Goal: Use online tool/utility: Utilize a website feature to perform a specific function

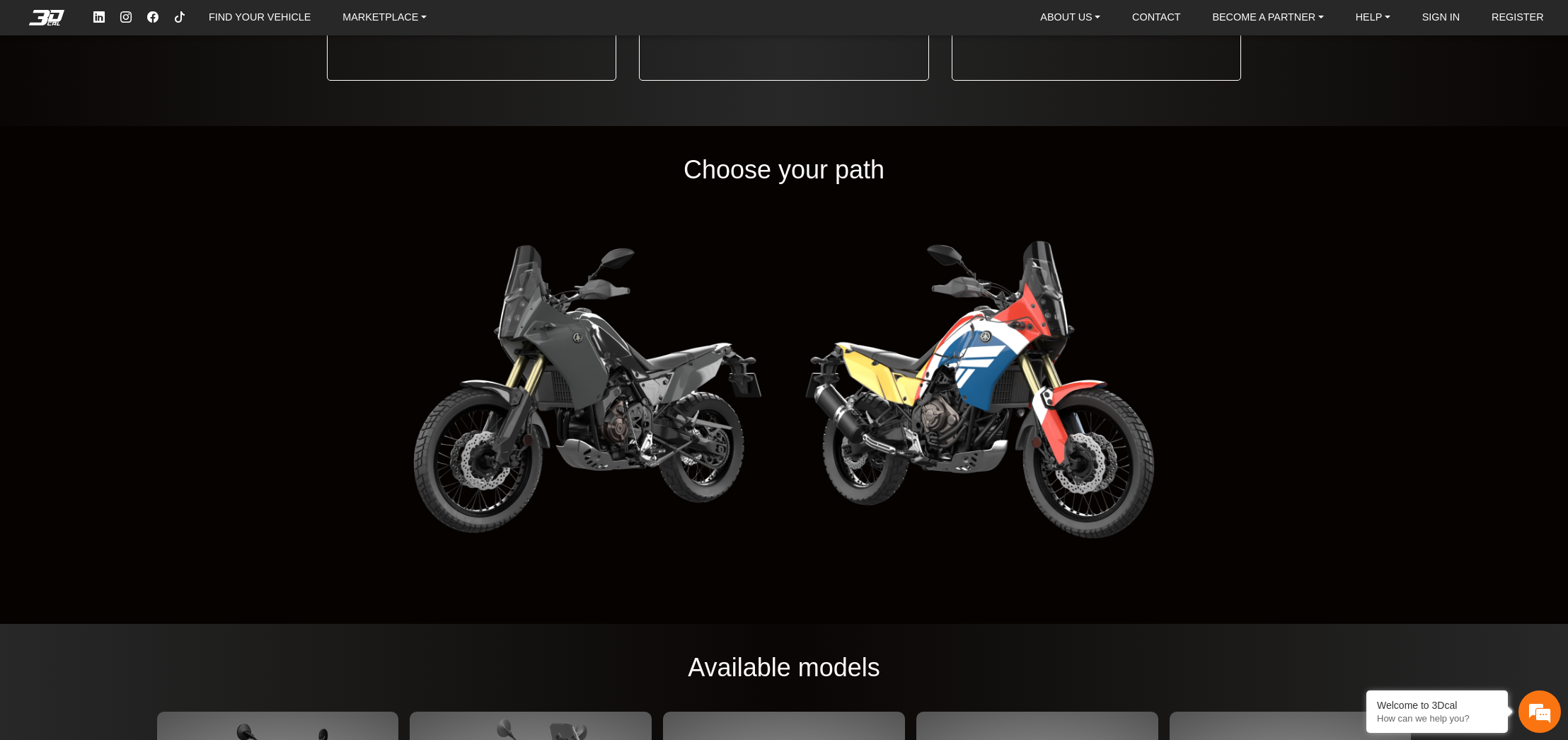
scroll to position [1823, 0]
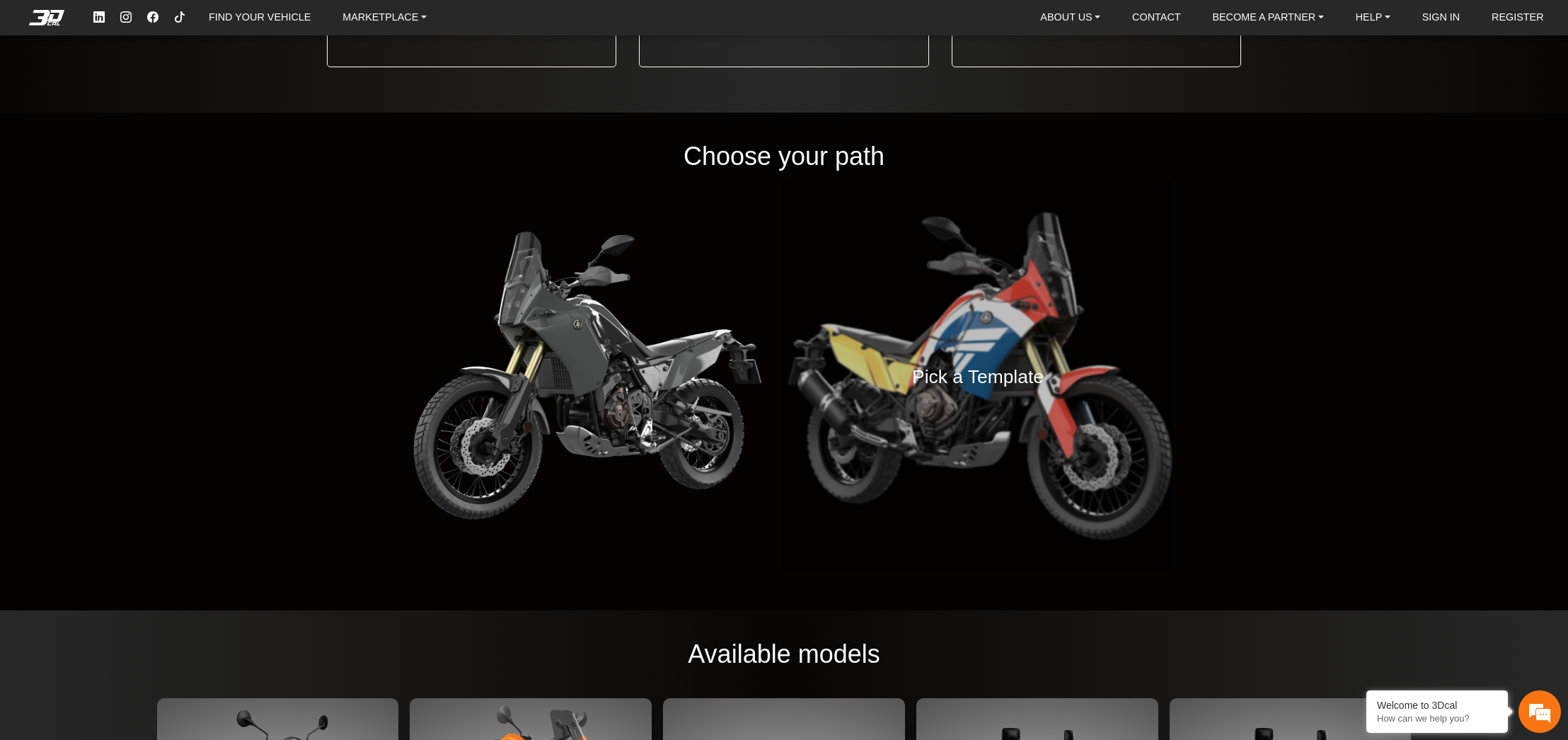
click at [1003, 380] on h4 "Pick a Template" at bounding box center [977, 377] width 132 height 31
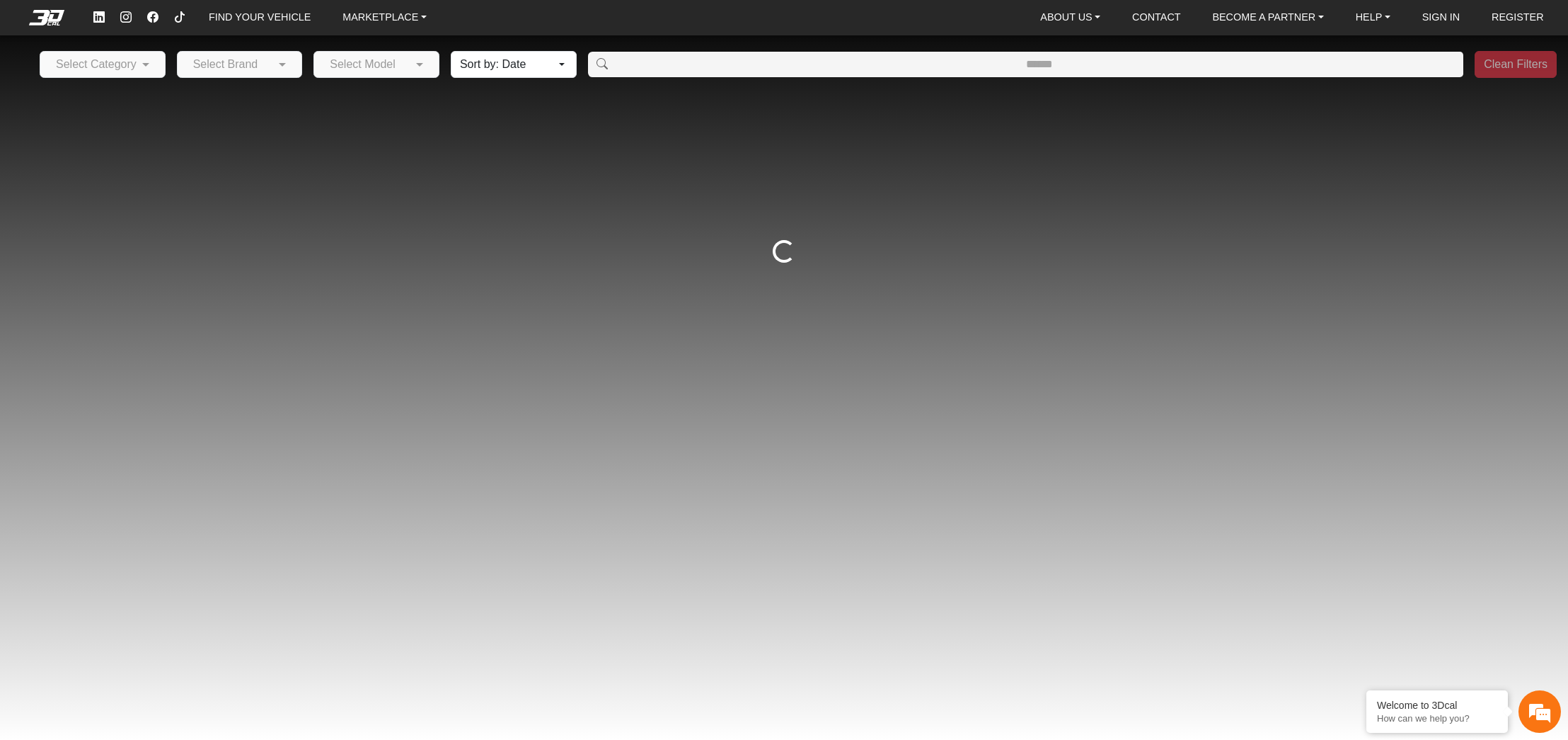
click at [589, 367] on div "Loading..." at bounding box center [784, 251] width 1568 height 324
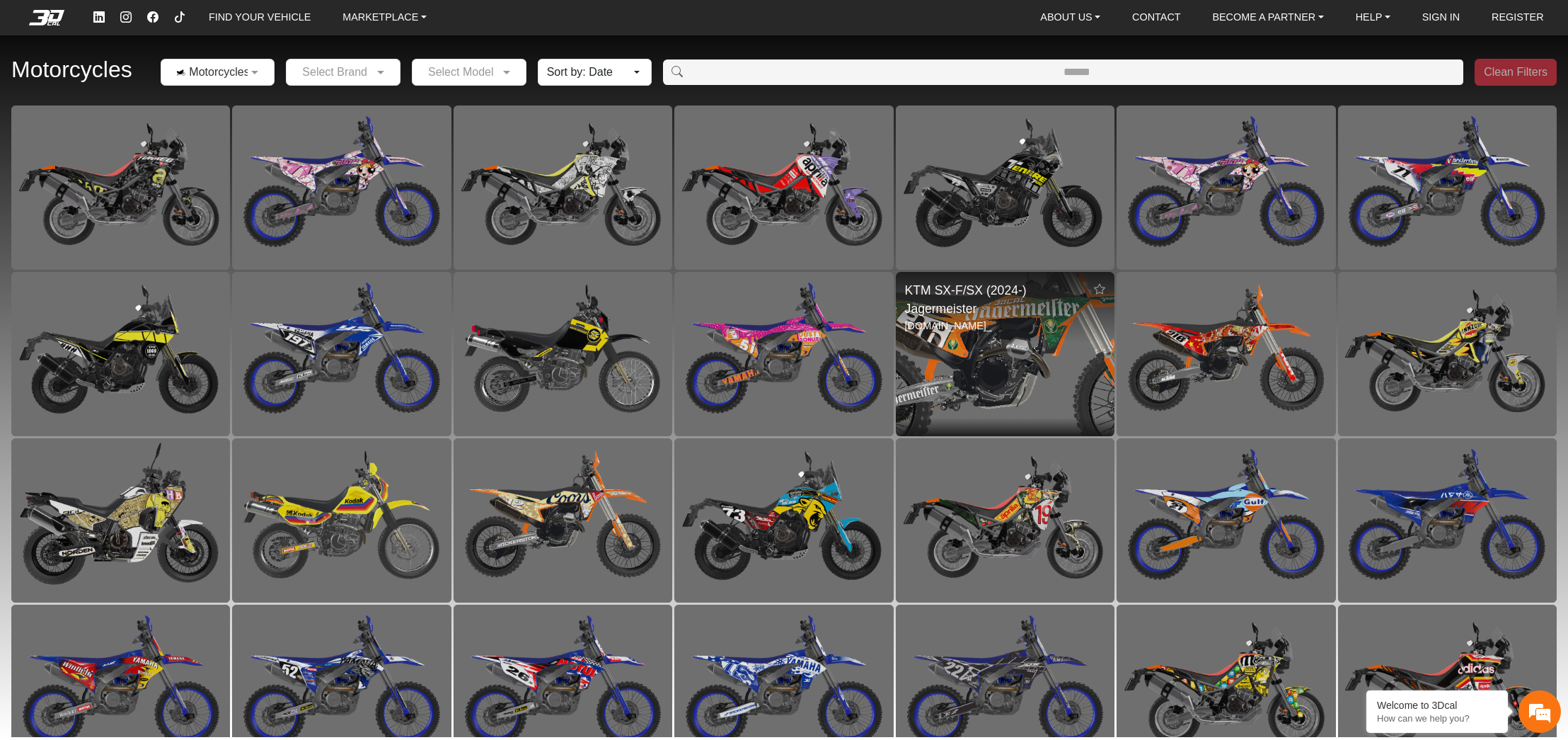
click at [972, 351] on img at bounding box center [1005, 354] width 438 height 328
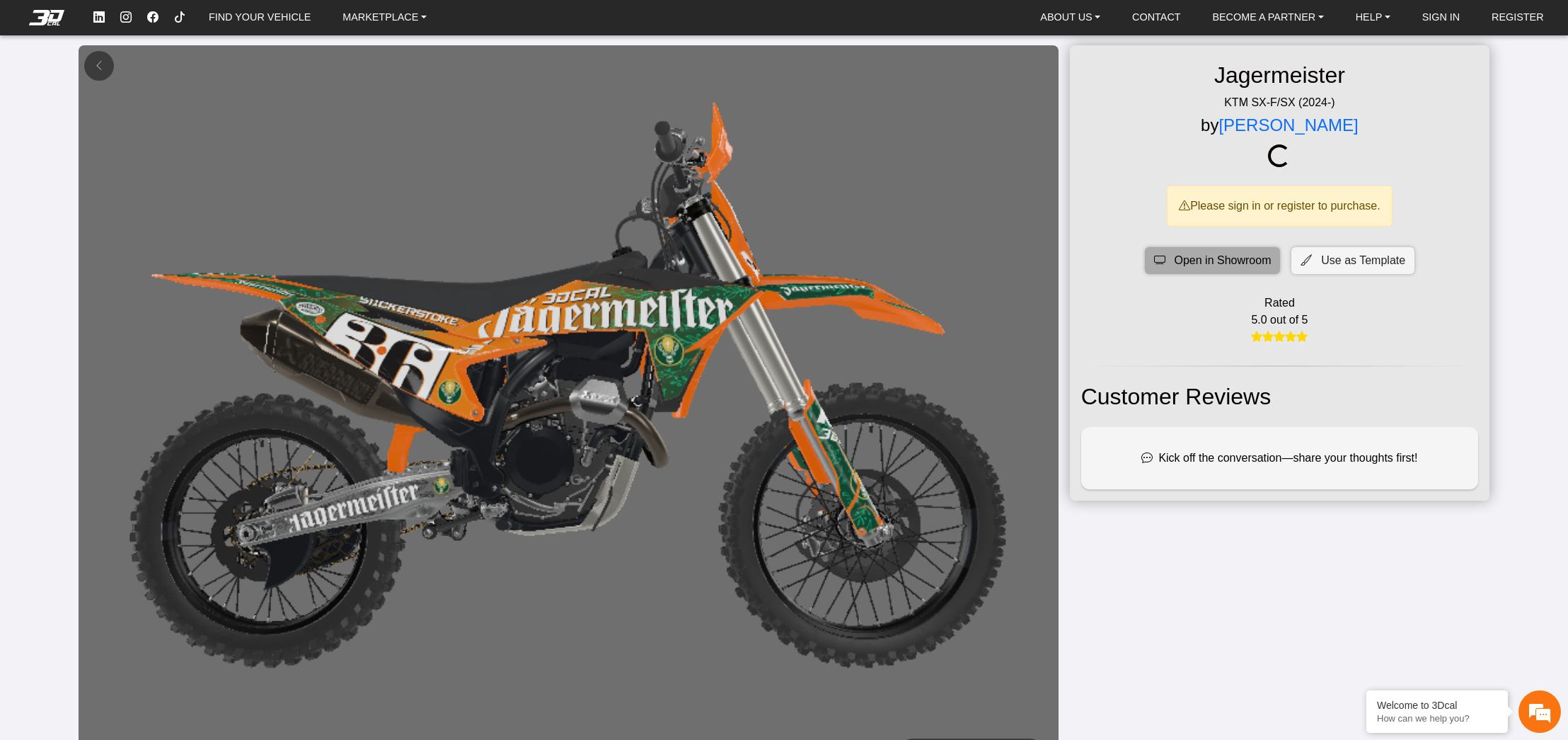
click at [1174, 259] on span "Open in Showroom" at bounding box center [1223, 260] width 97 height 17
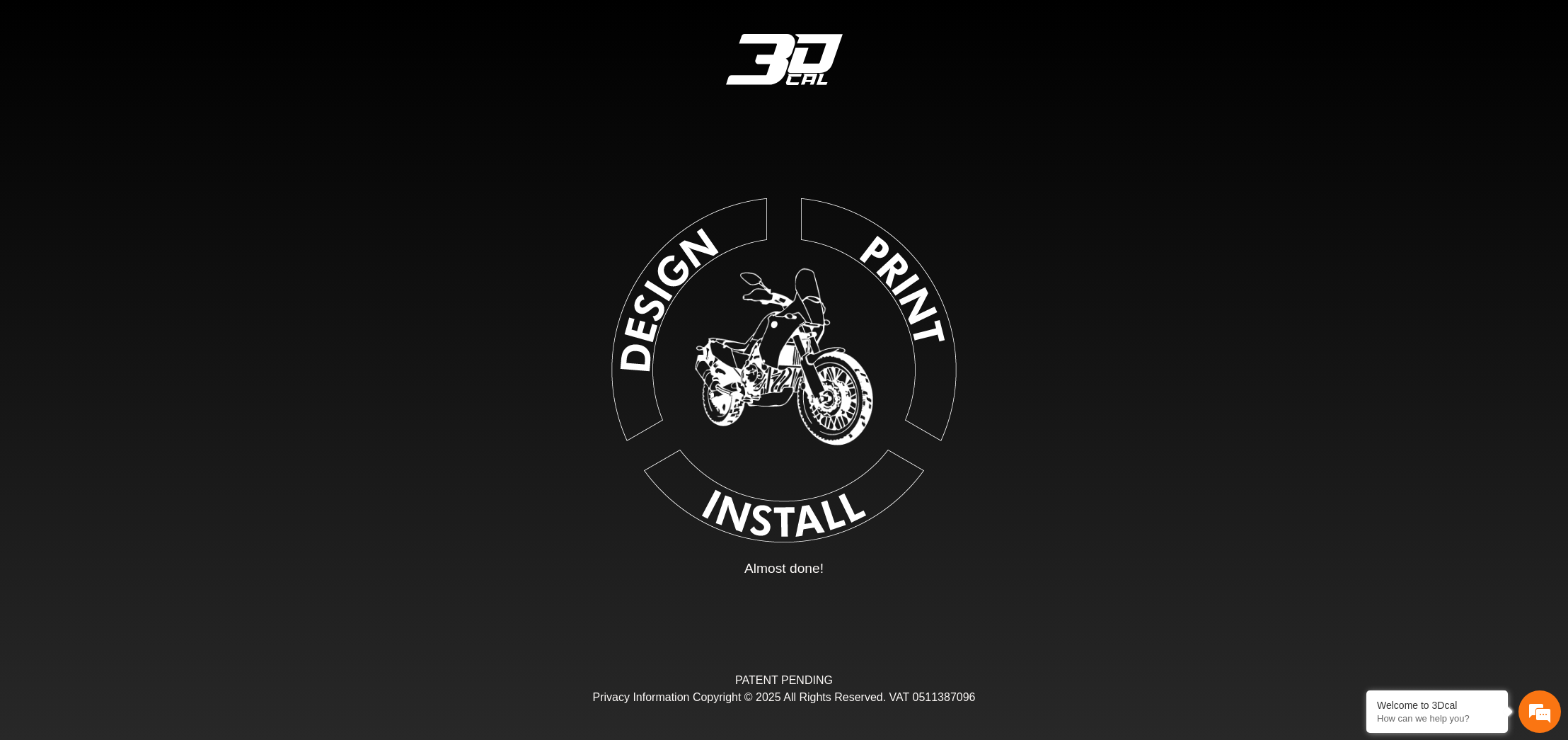
click at [767, 353] on img at bounding box center [783, 367] width 318 height 318
click at [803, 577] on p "Almost done!" at bounding box center [783, 568] width 79 height 20
click at [670, 317] on img at bounding box center [783, 367] width 318 height 318
click at [663, 305] on img at bounding box center [783, 367] width 318 height 318
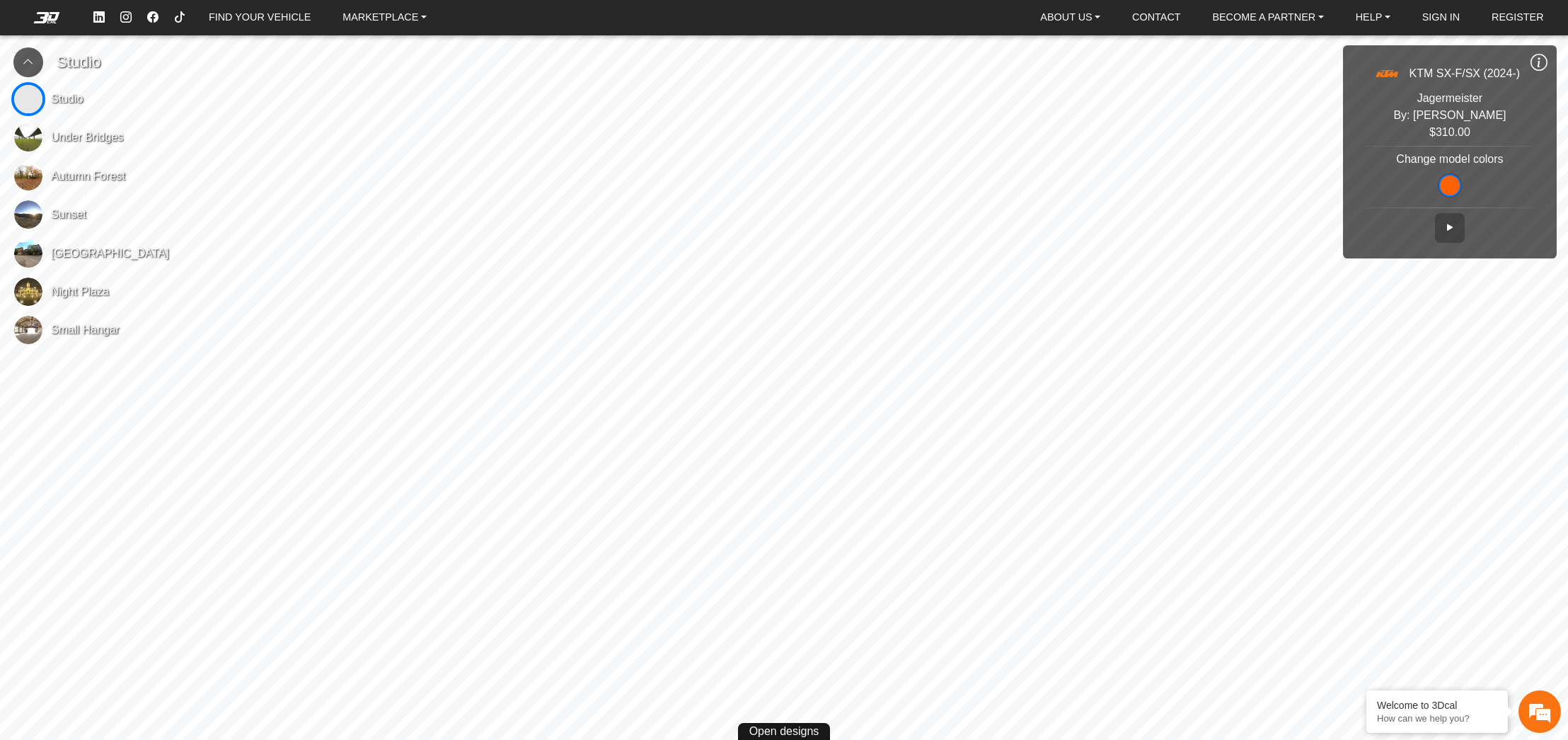
click at [105, 131] on span "Under Bridges" at bounding box center [87, 137] width 72 height 17
click at [769, 727] on span "Open designs" at bounding box center [784, 731] width 70 height 17
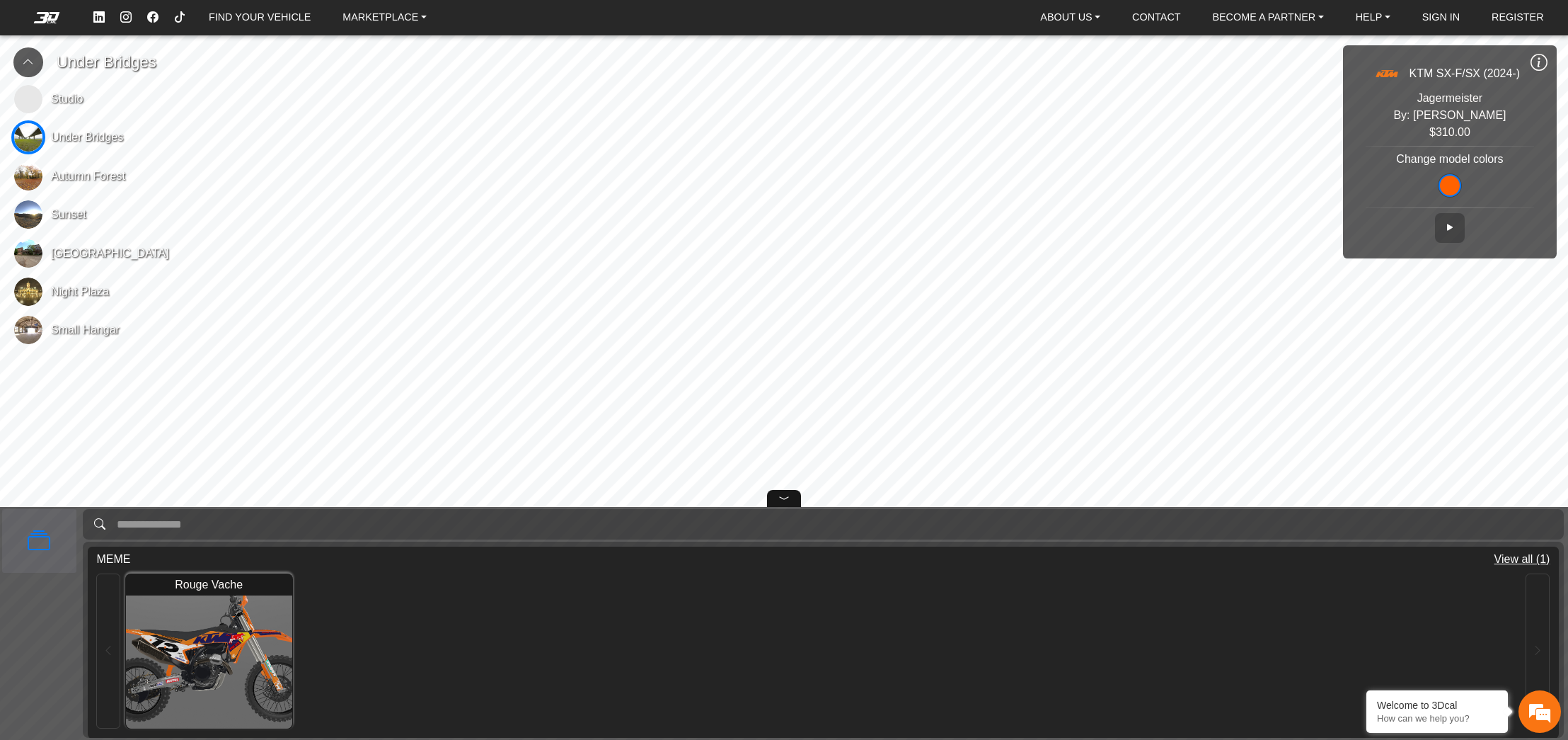
click at [175, 638] on img at bounding box center [208, 662] width 216 height 172
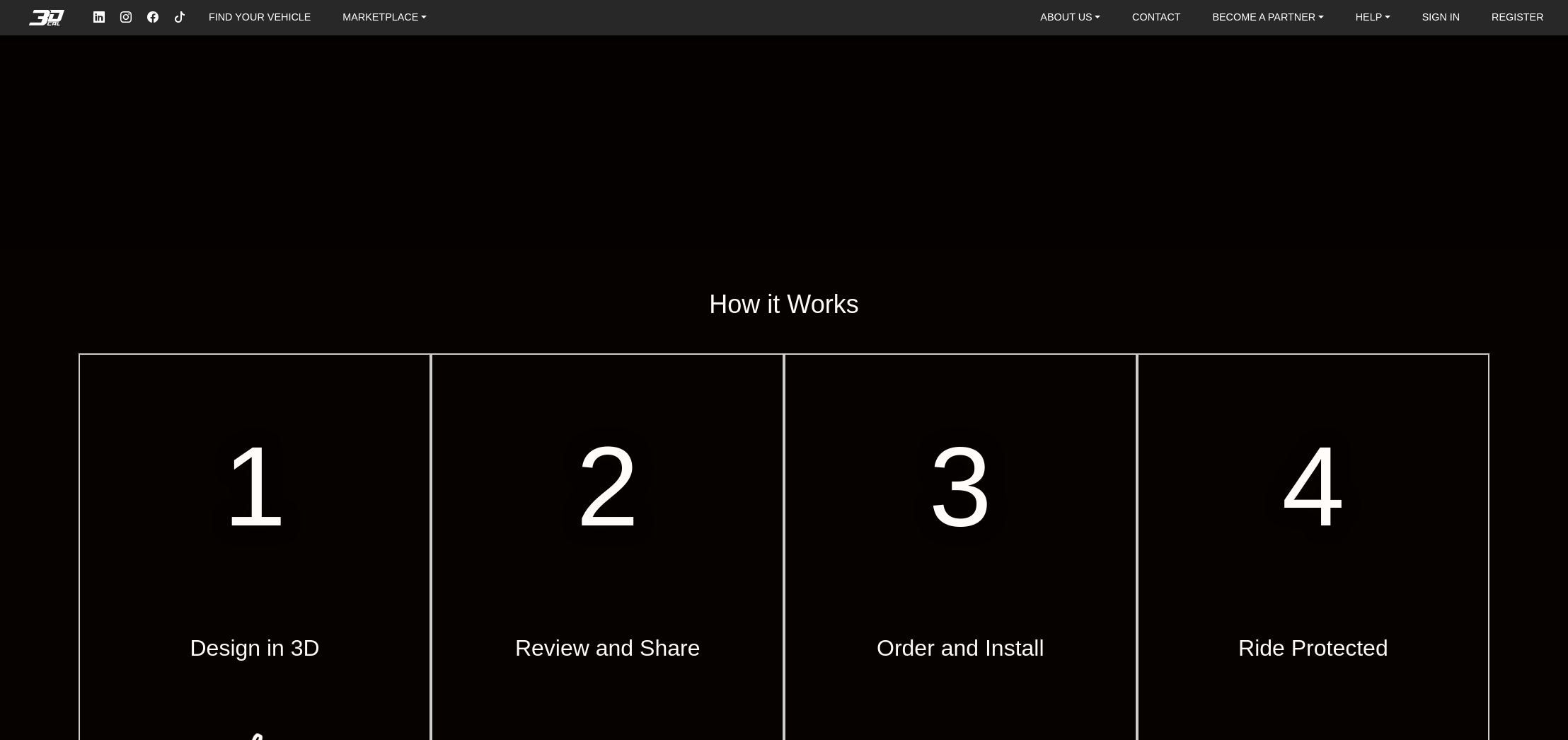
scroll to position [217, 0]
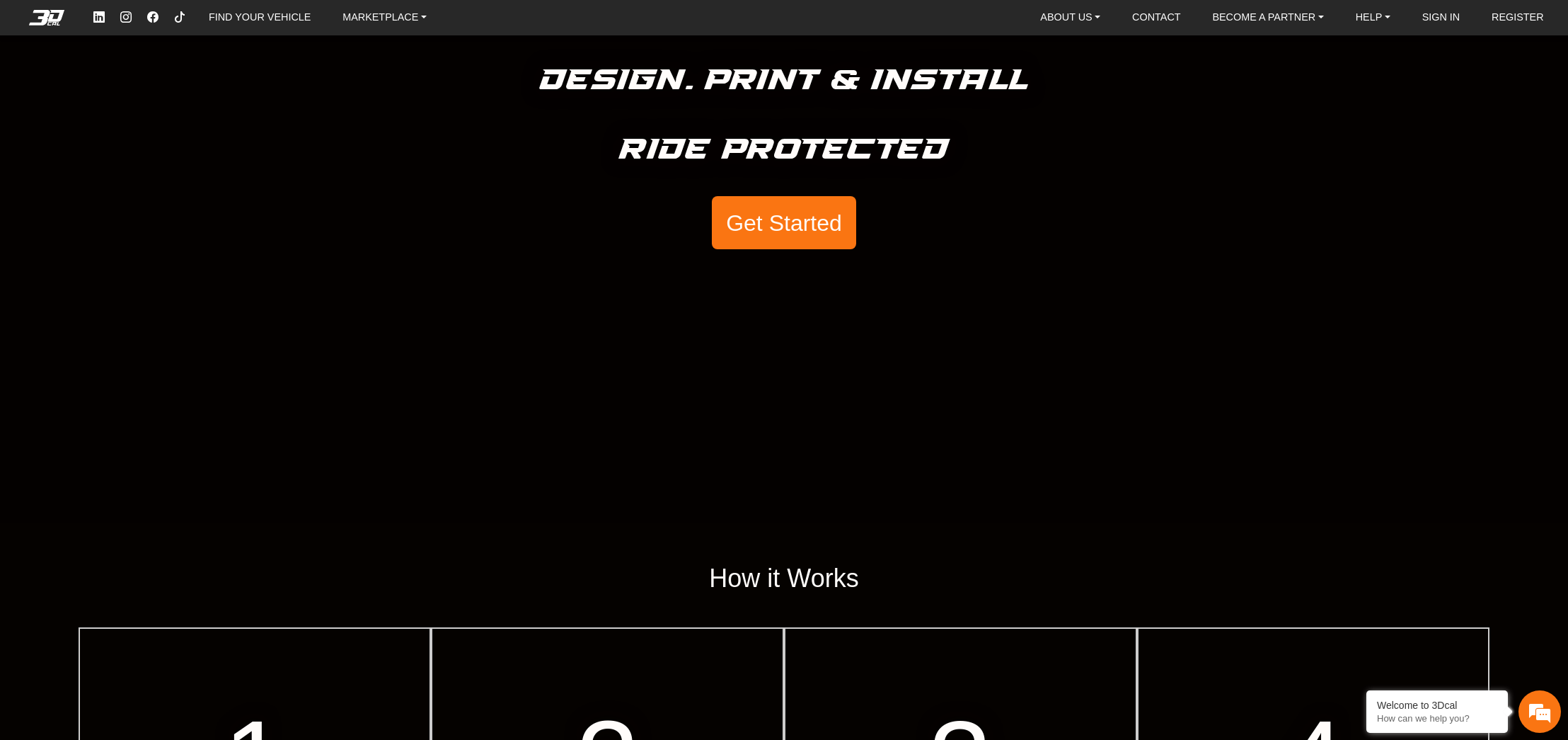
click at [740, 239] on button "Get Started" at bounding box center [784, 223] width 144 height 53
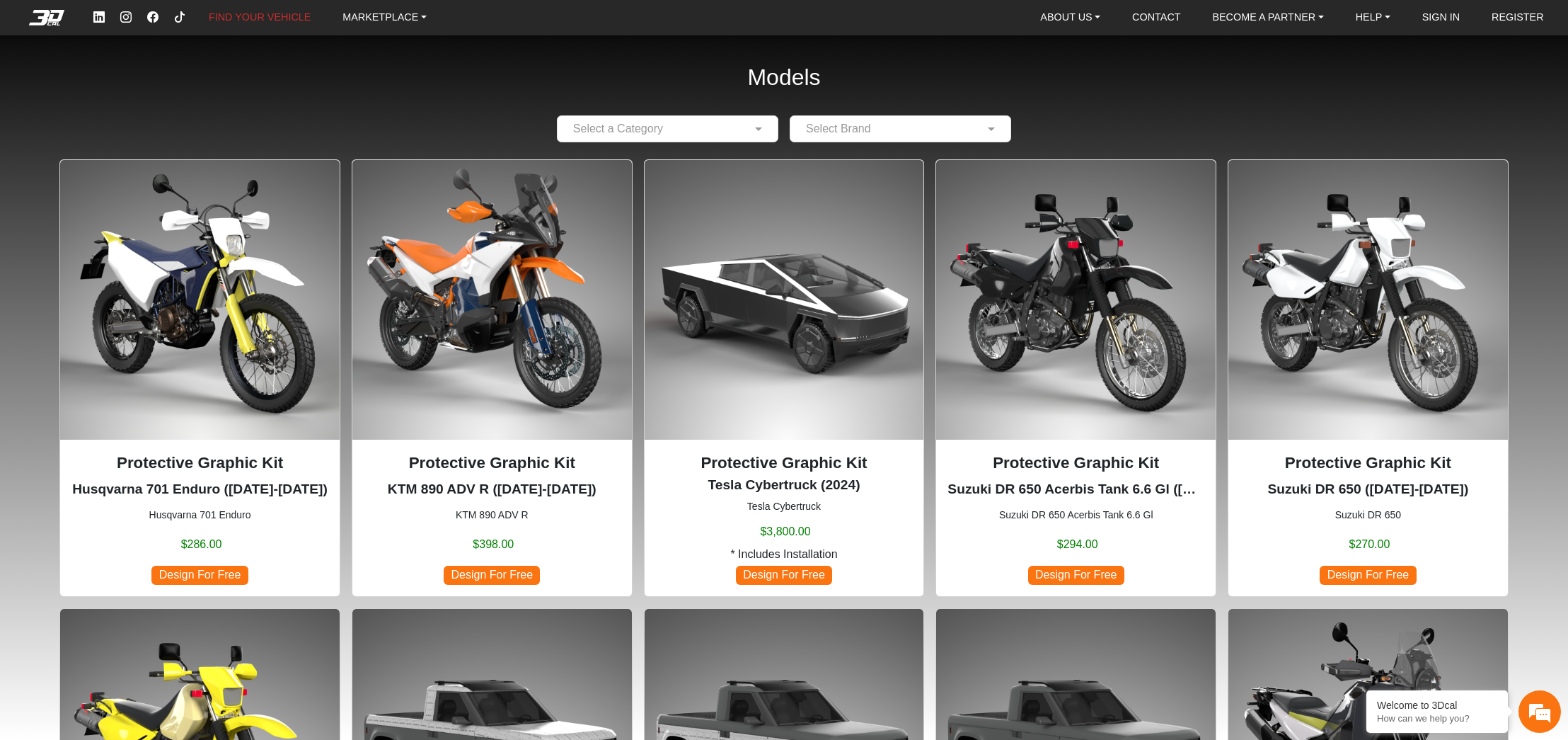
click at [466, 574] on span "Design For Free" at bounding box center [492, 574] width 96 height 19
click at [478, 574] on span "Design For Free" at bounding box center [492, 574] width 96 height 19
click at [483, 318] on img at bounding box center [491, 300] width 279 height 279
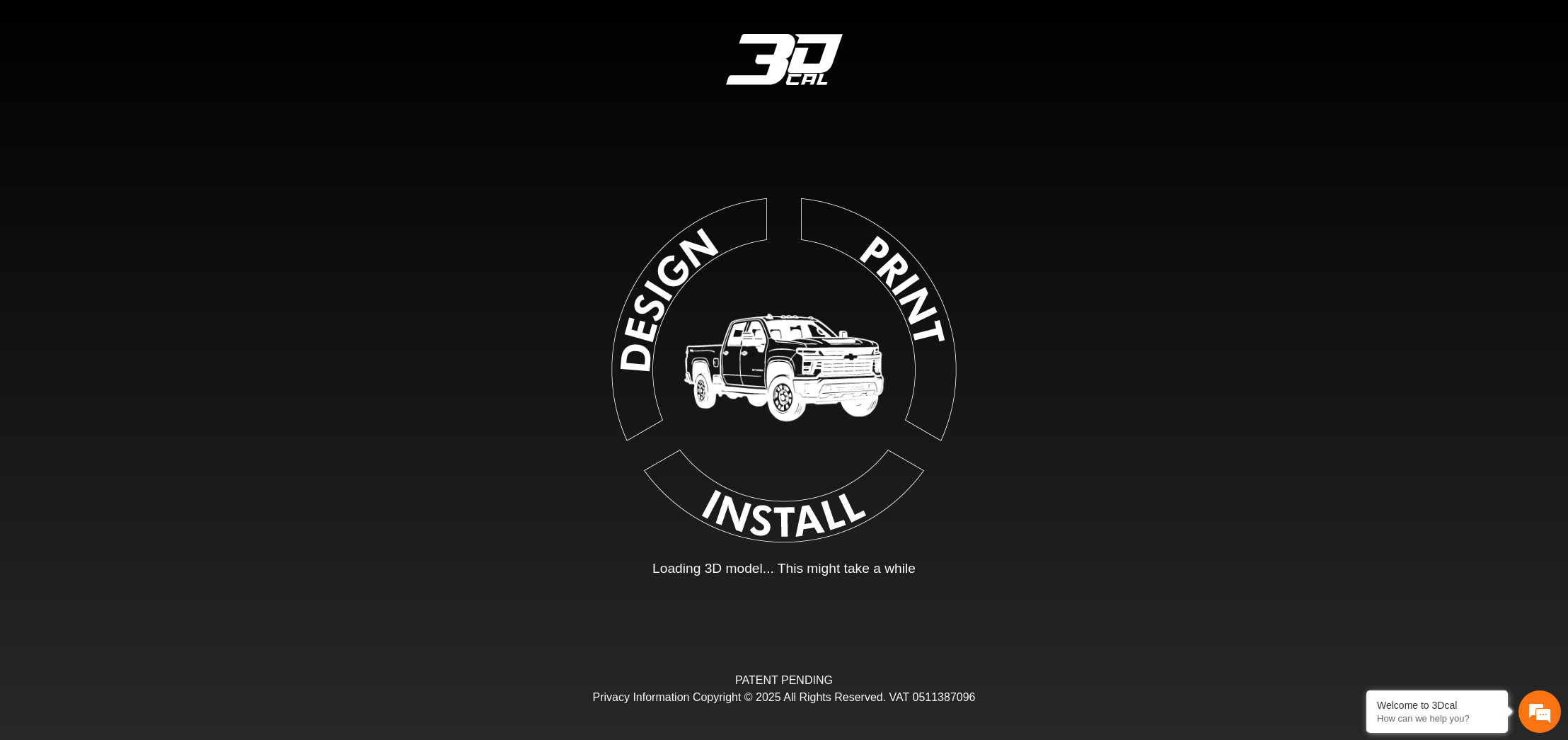
type input "*"
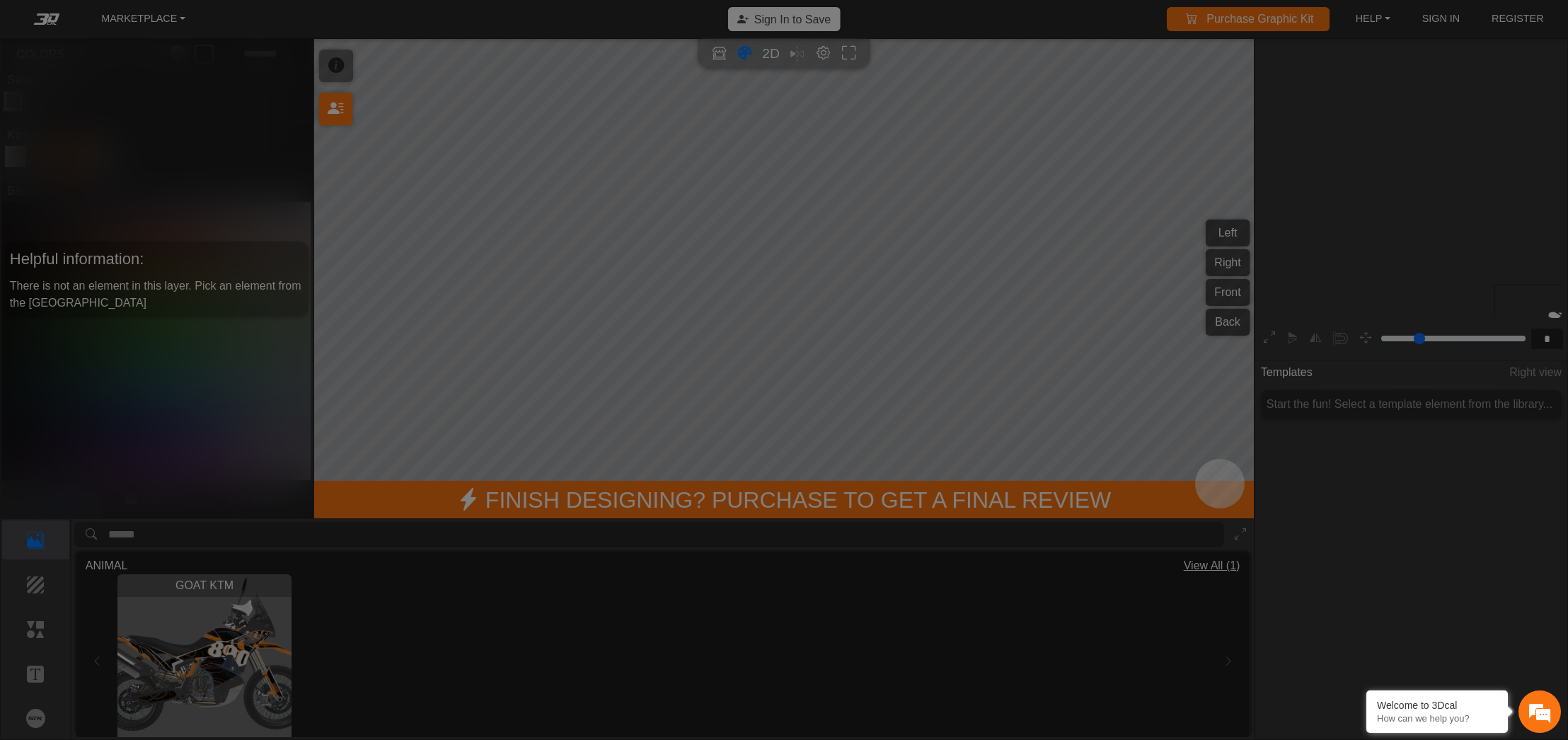
scroll to position [215, 197]
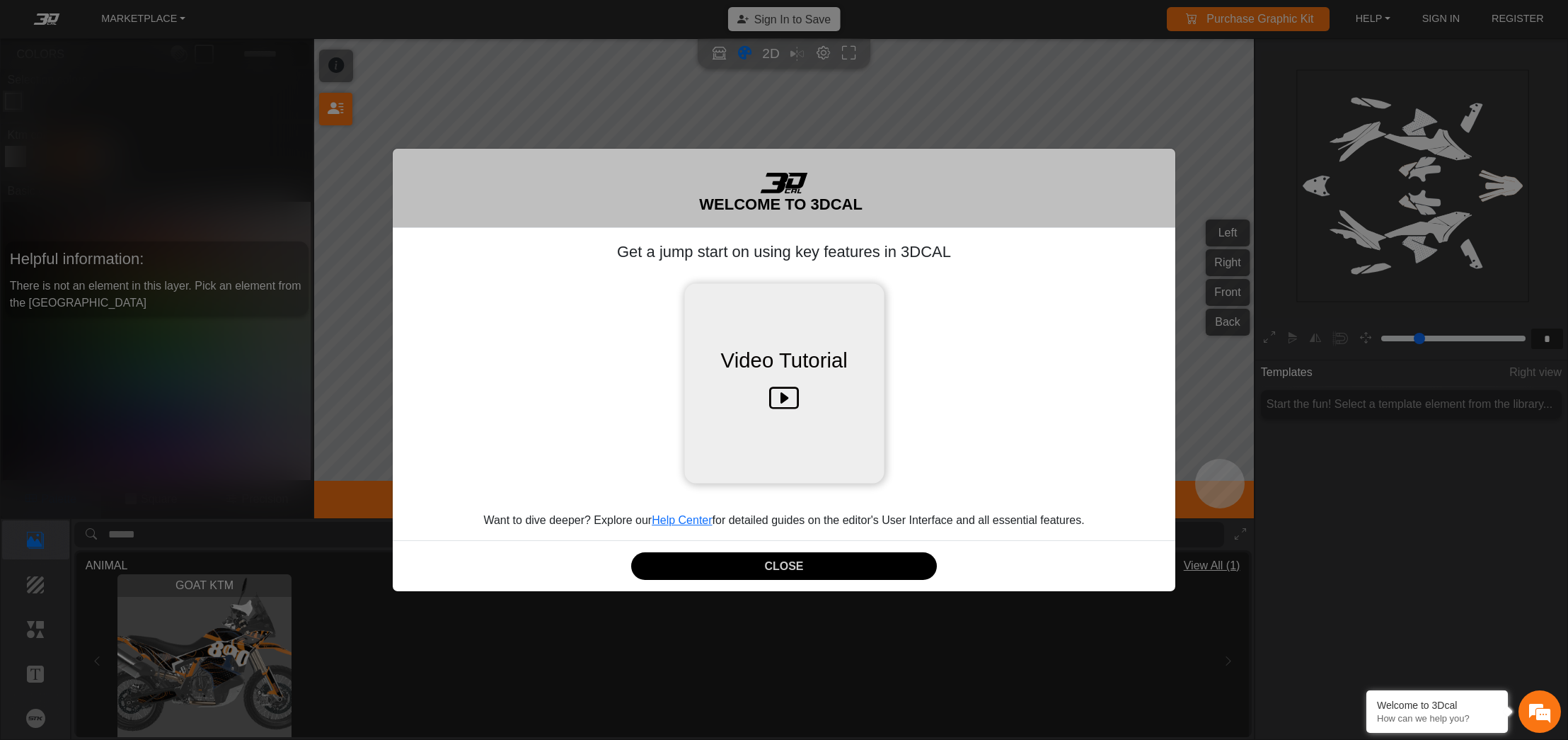
click at [790, 394] on icon at bounding box center [784, 398] width 30 height 44
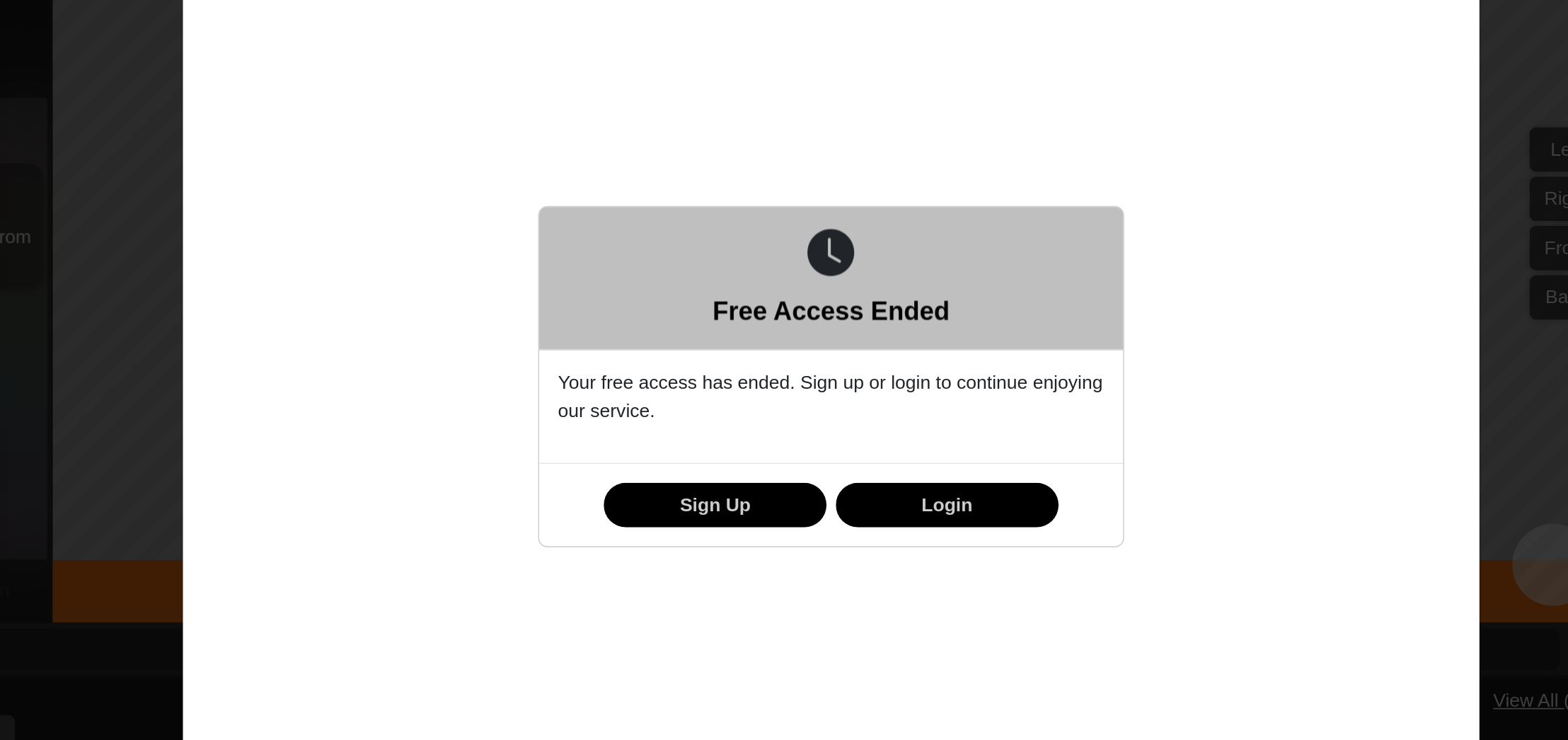
click at [830, 352] on div "Free Access Ended" at bounding box center [784, 311] width 352 height 87
click at [1194, 359] on div "Free Access Ended Your free access has ended. Sign up or login to continue enjo…" at bounding box center [784, 370] width 1568 height 740
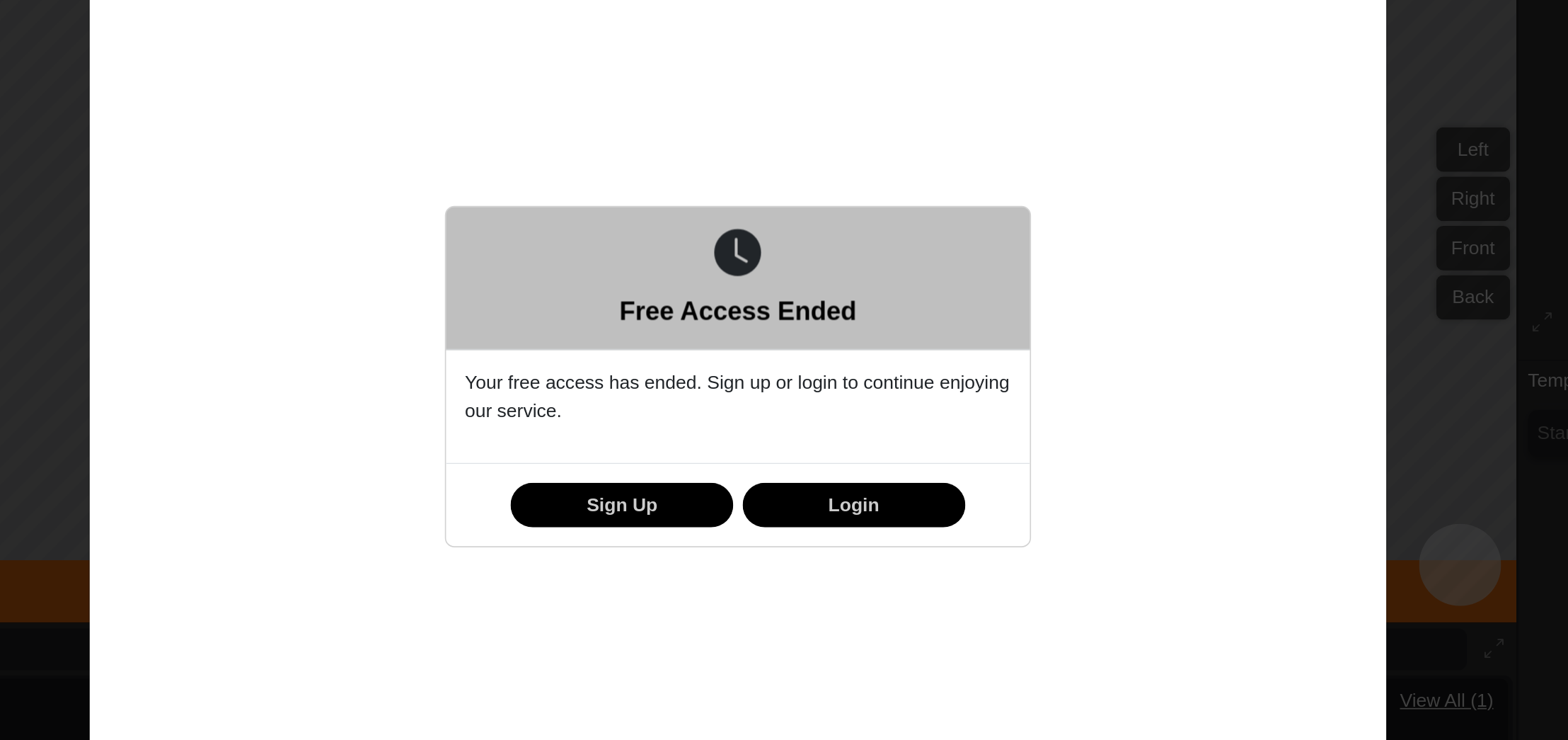
click at [1201, 176] on div "Free Access Ended Your free access has ended. Sign up or login to continue enjo…" at bounding box center [784, 370] width 1568 height 740
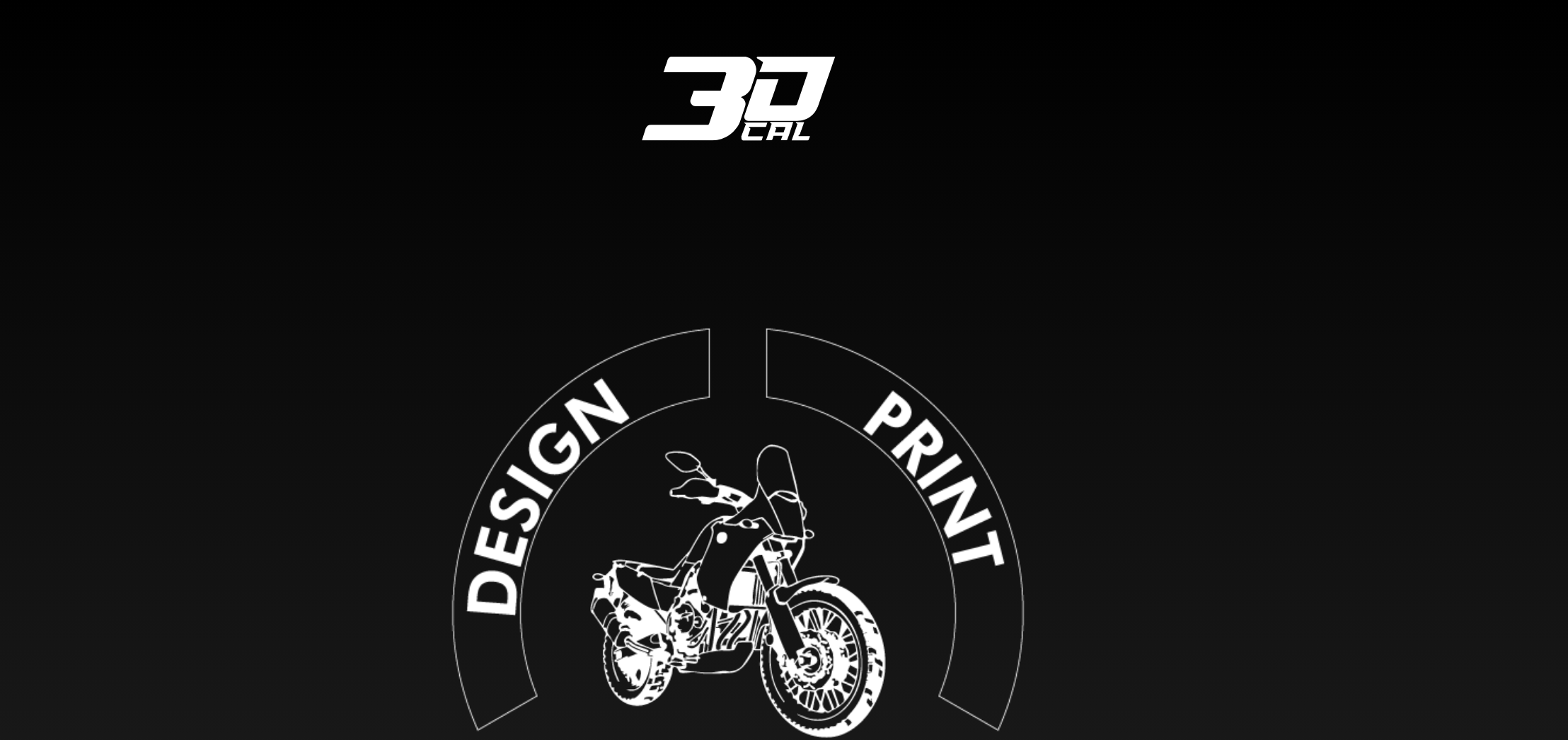
click at [564, 112] on div "Loading... Loading 3D model... This might take a while PATENT PENDING Privacy I…" at bounding box center [784, 370] width 1568 height 740
type input "*"
